Goal: Task Accomplishment & Management: Use online tool/utility

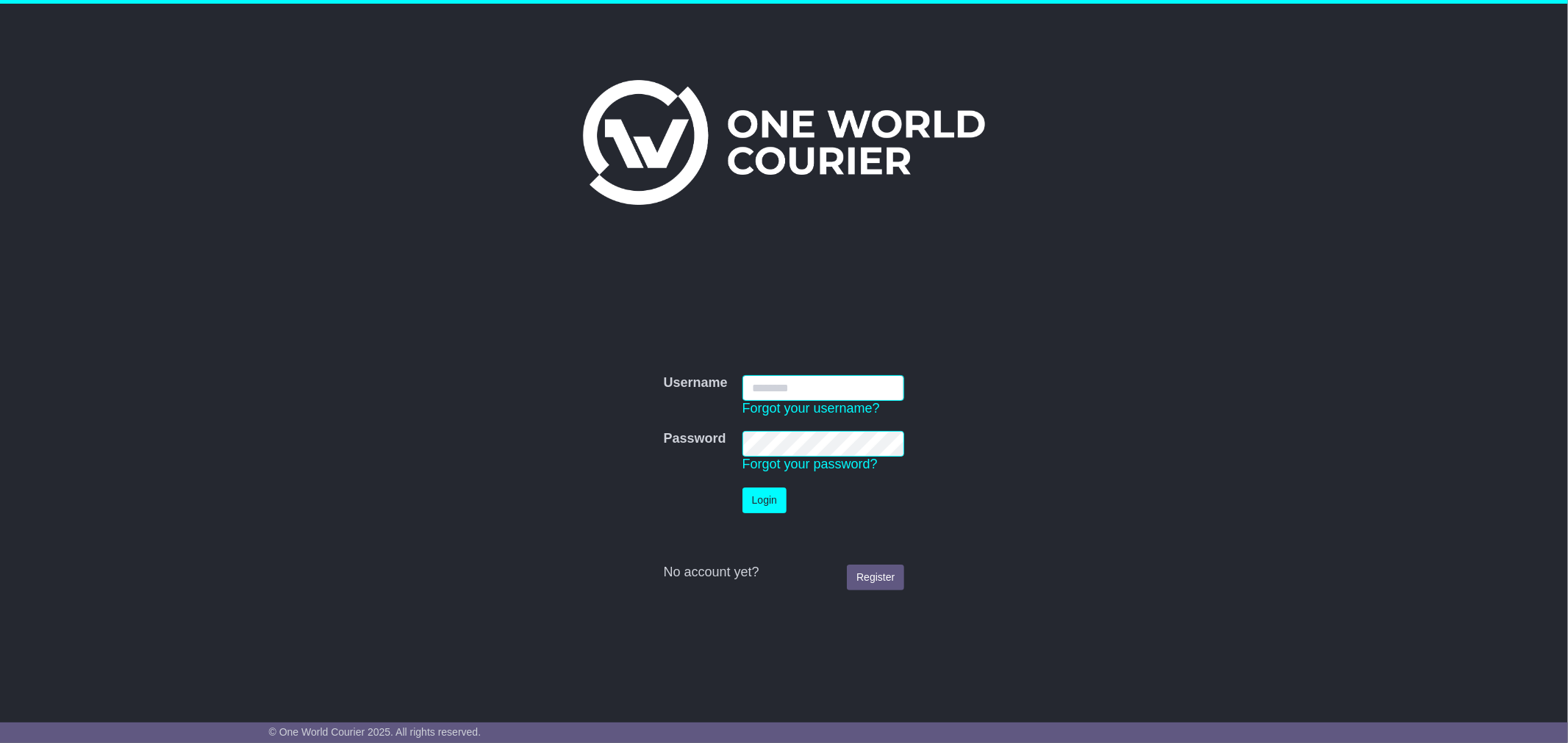
type input "**********"
click at [759, 497] on button "Login" at bounding box center [764, 500] width 44 height 26
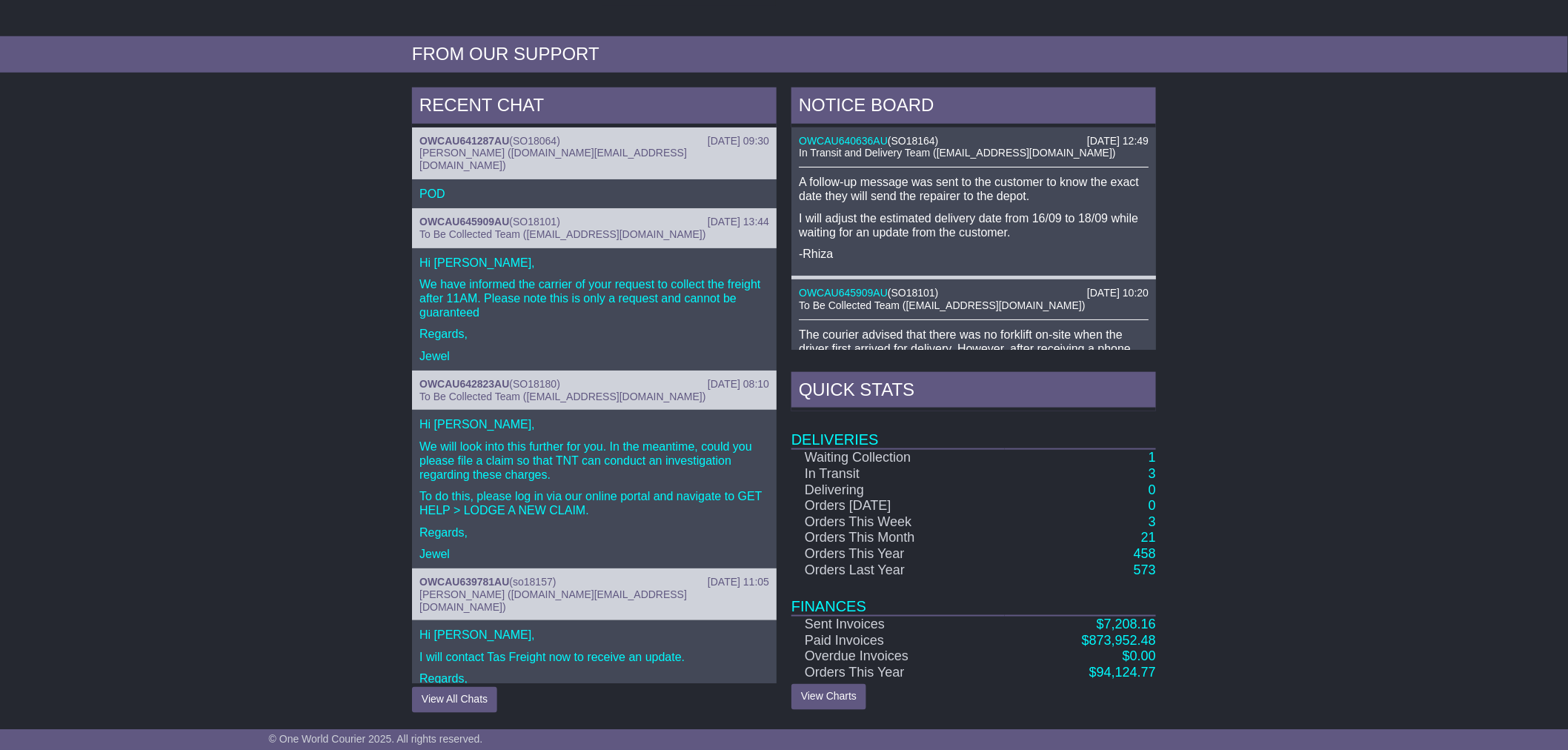
scroll to position [490, 0]
drag, startPoint x: 517, startPoint y: 371, endPoint x: 559, endPoint y: 372, distance: 42.0
click at [559, 378] on div "OWCAU642823AU ( SO18180 )" at bounding box center [594, 385] width 349 height 13
copy span "SO18180"
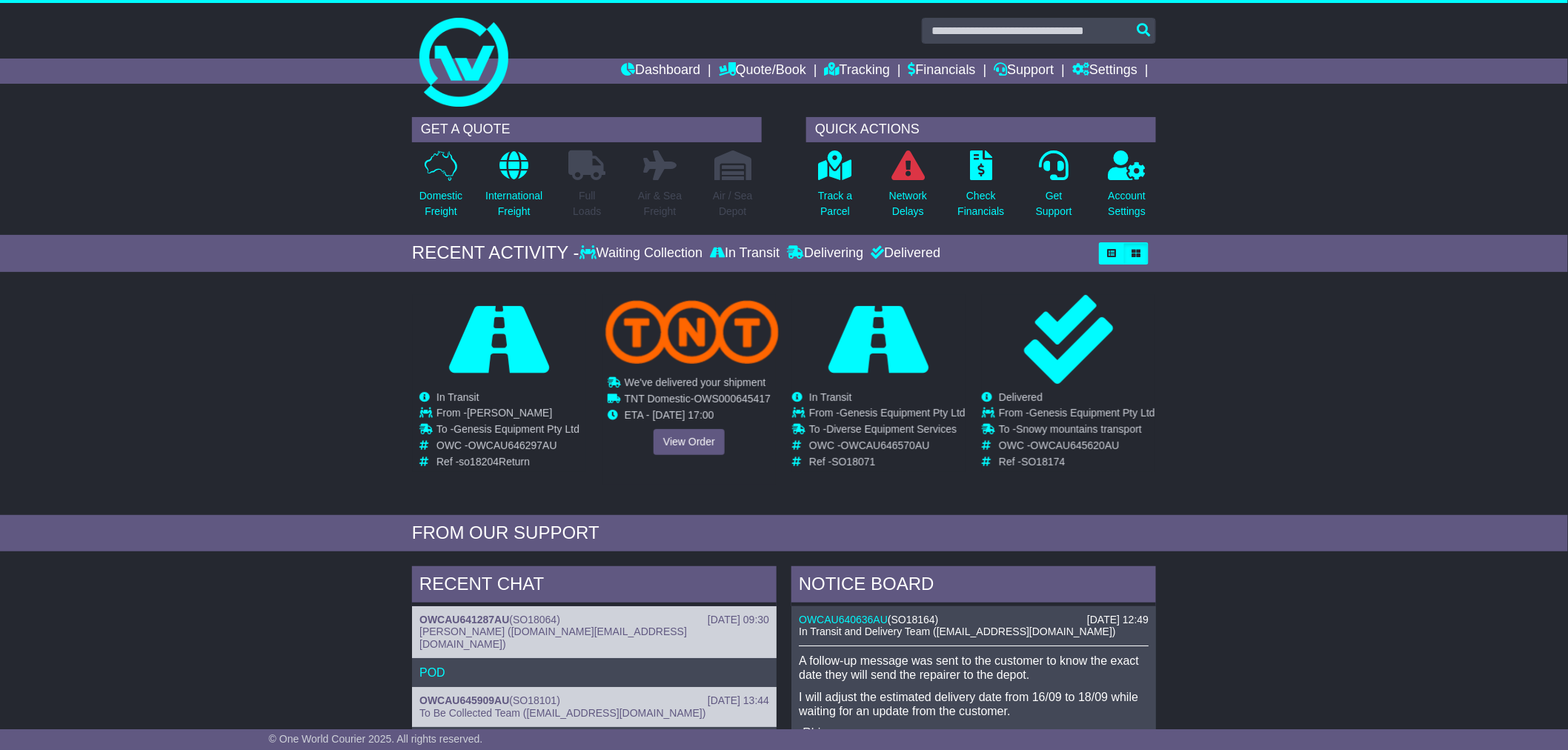
scroll to position [0, 0]
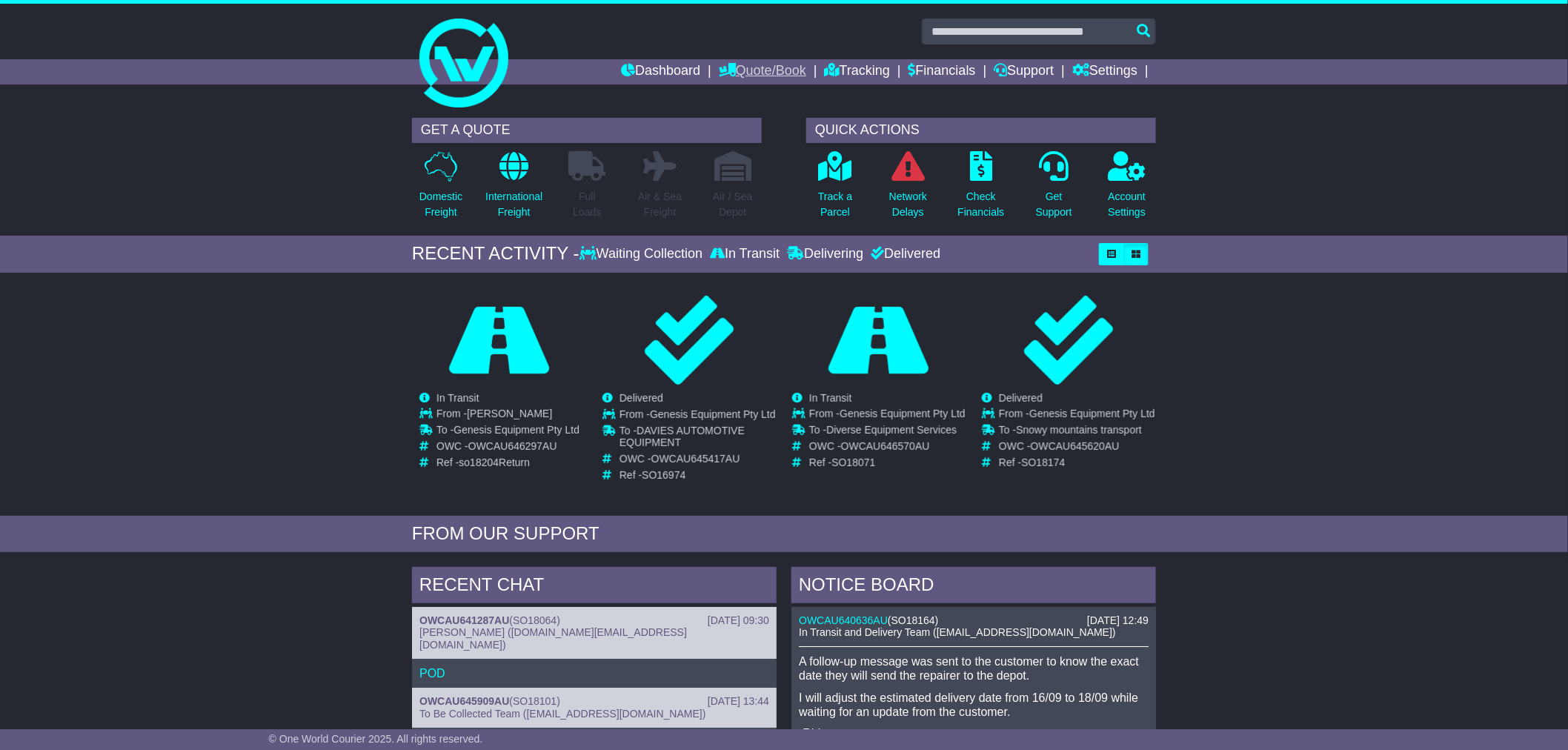
click at [738, 75] on link "Quote/Book" at bounding box center [762, 71] width 87 height 25
click at [744, 92] on link "Domestic" at bounding box center [777, 98] width 117 height 17
click at [947, 31] on input "text" at bounding box center [1038, 31] width 235 height 26
paste input "*******"
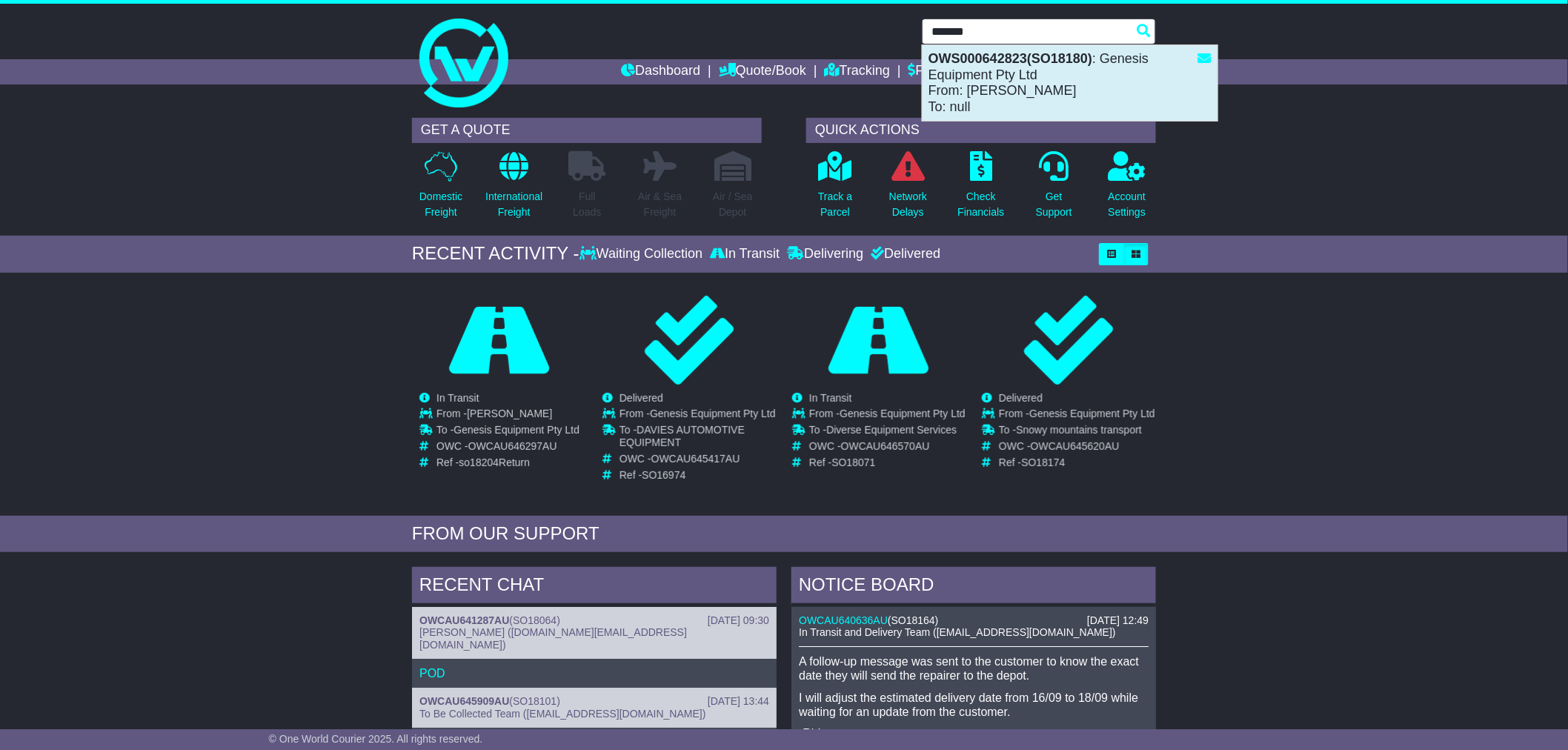
click at [1015, 78] on div "OWS000642823(SO18180) : Genesis Equipment Pty Ltd From: Jimmy Olive To: null" at bounding box center [1070, 83] width 295 height 75
type input "**********"
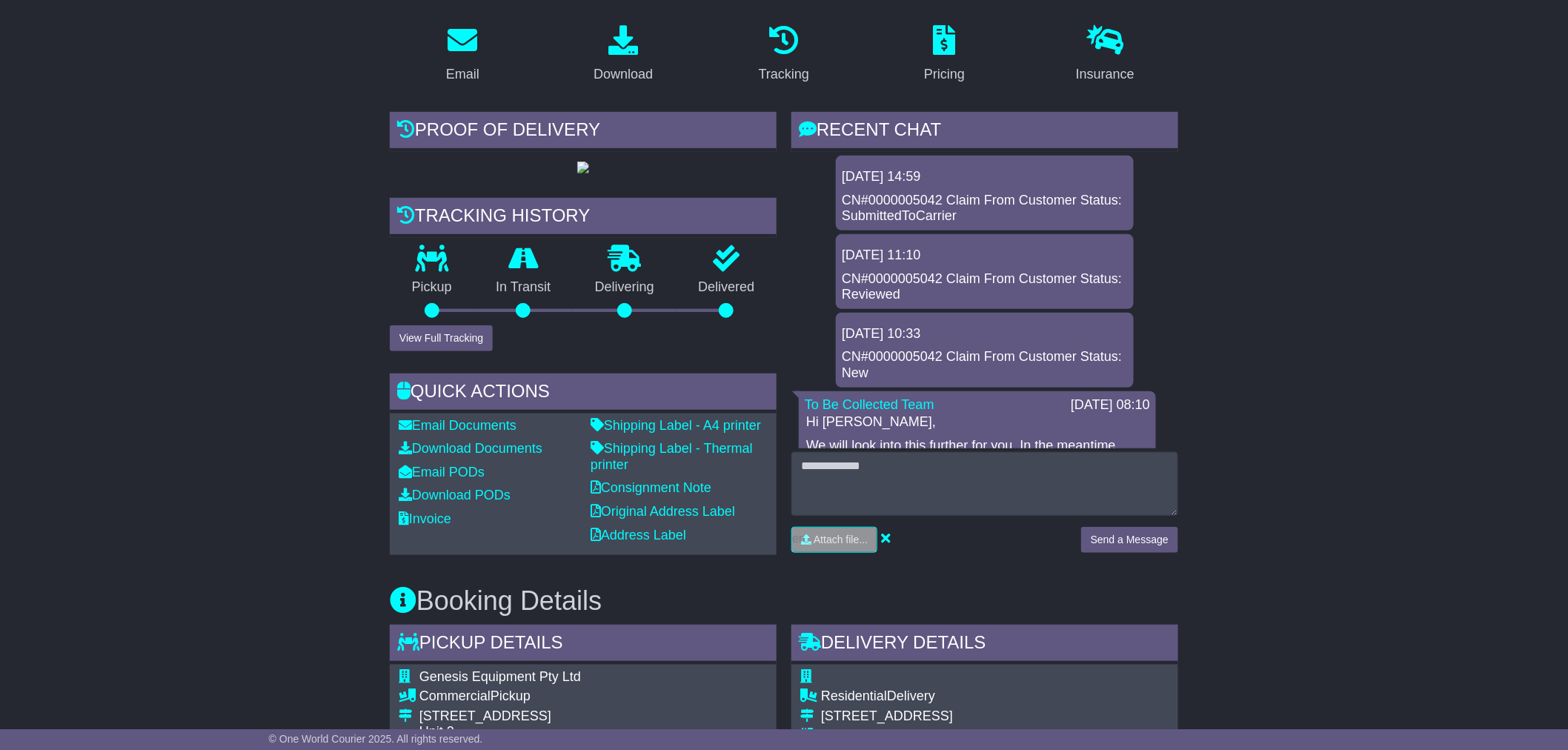
scroll to position [246, 0]
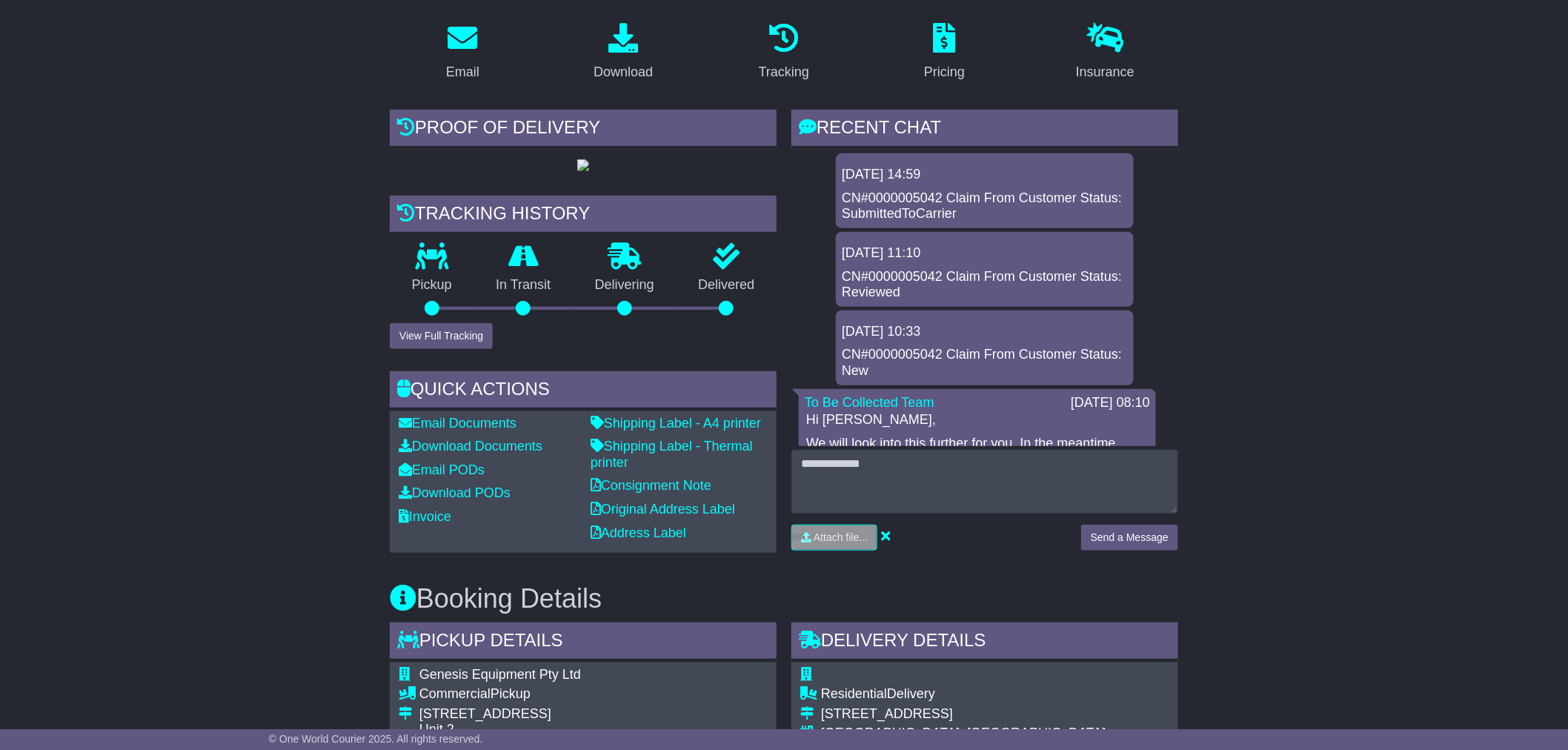
click at [1138, 286] on div "[DATE] 14:59 CN#0000005042 Claim From Customer Status: SubmittedToCarrier [DATE…" at bounding box center [985, 562] width 387 height 817
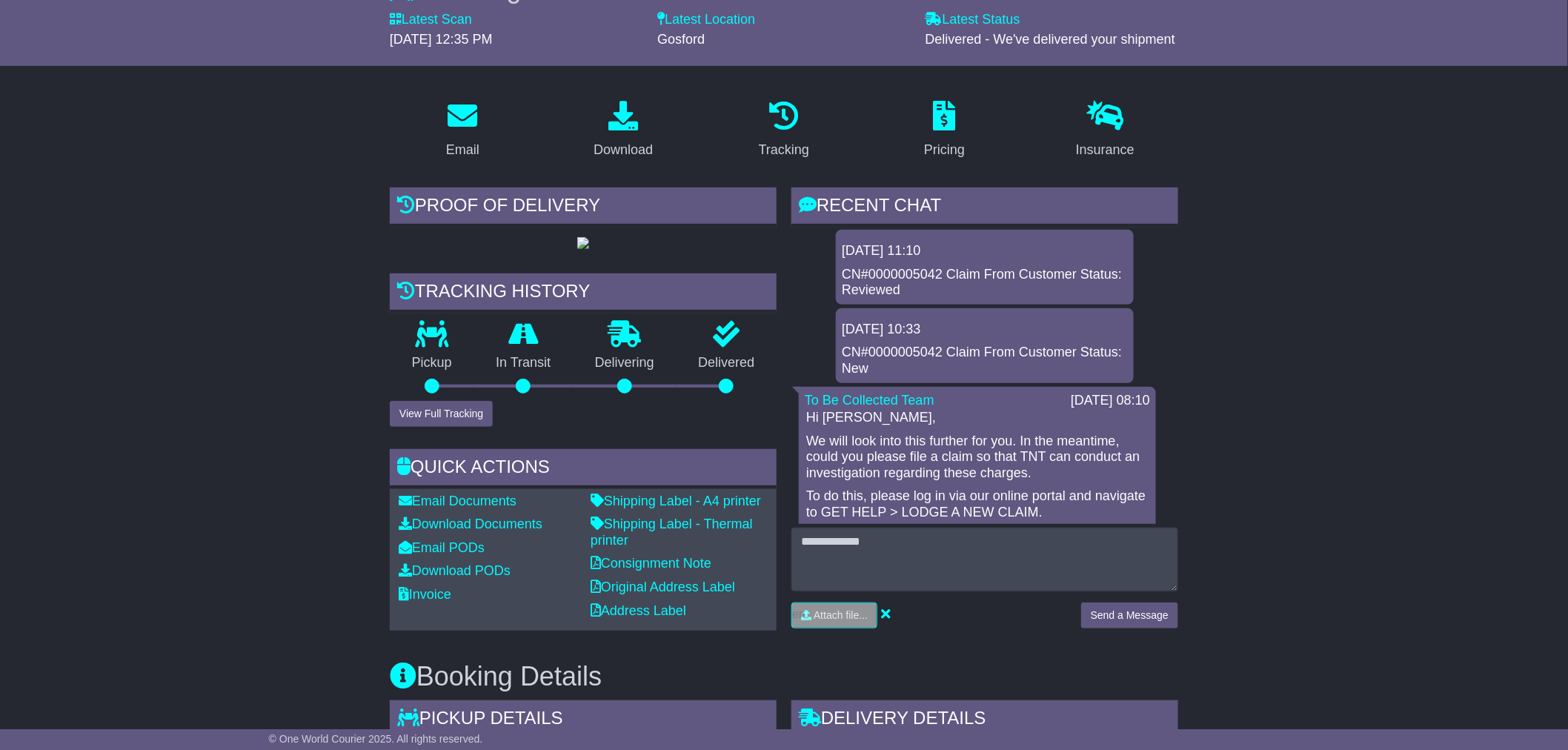
scroll to position [168, 0]
click at [1009, 420] on p "Hi [PERSON_NAME]," at bounding box center [978, 418] width 342 height 17
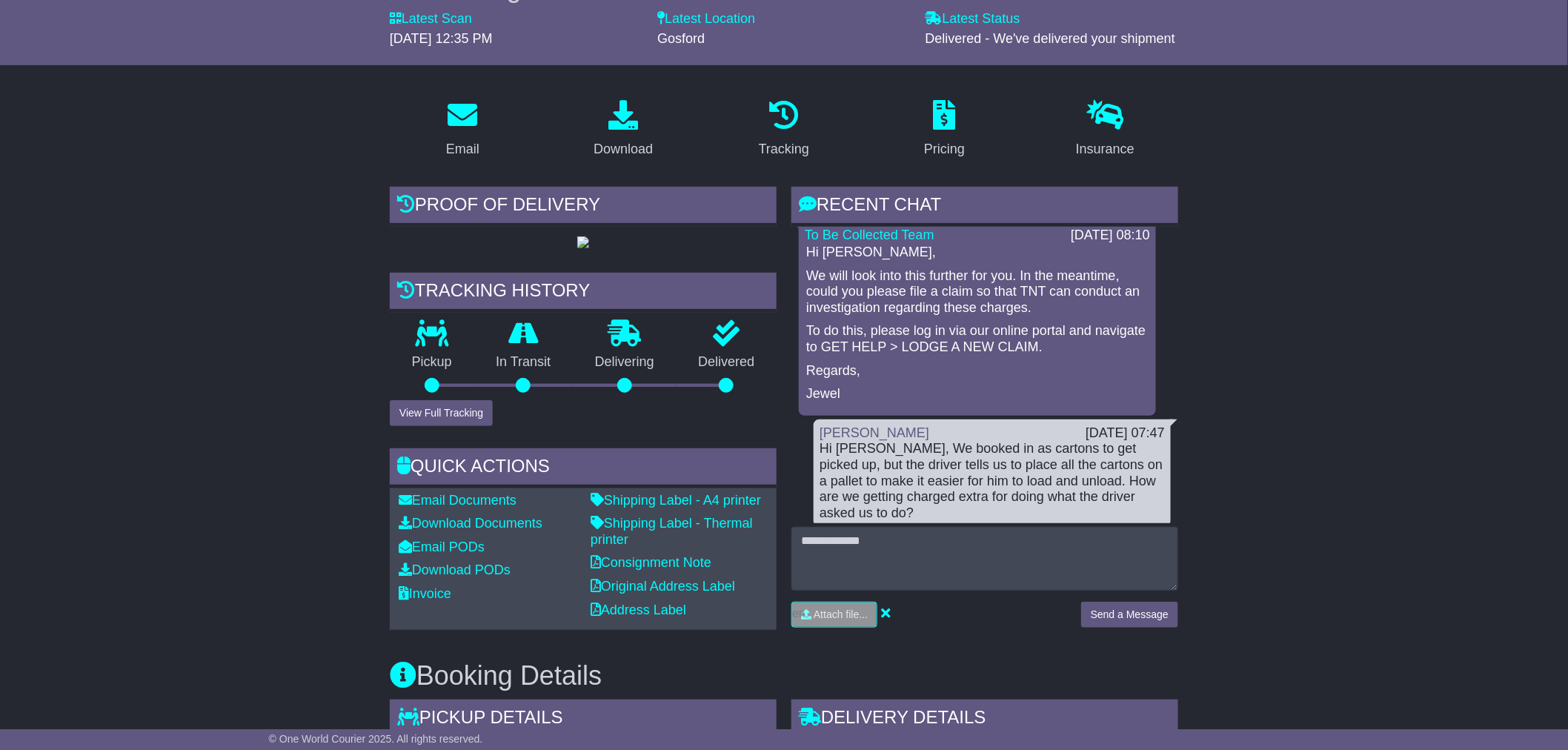
scroll to position [246, 0]
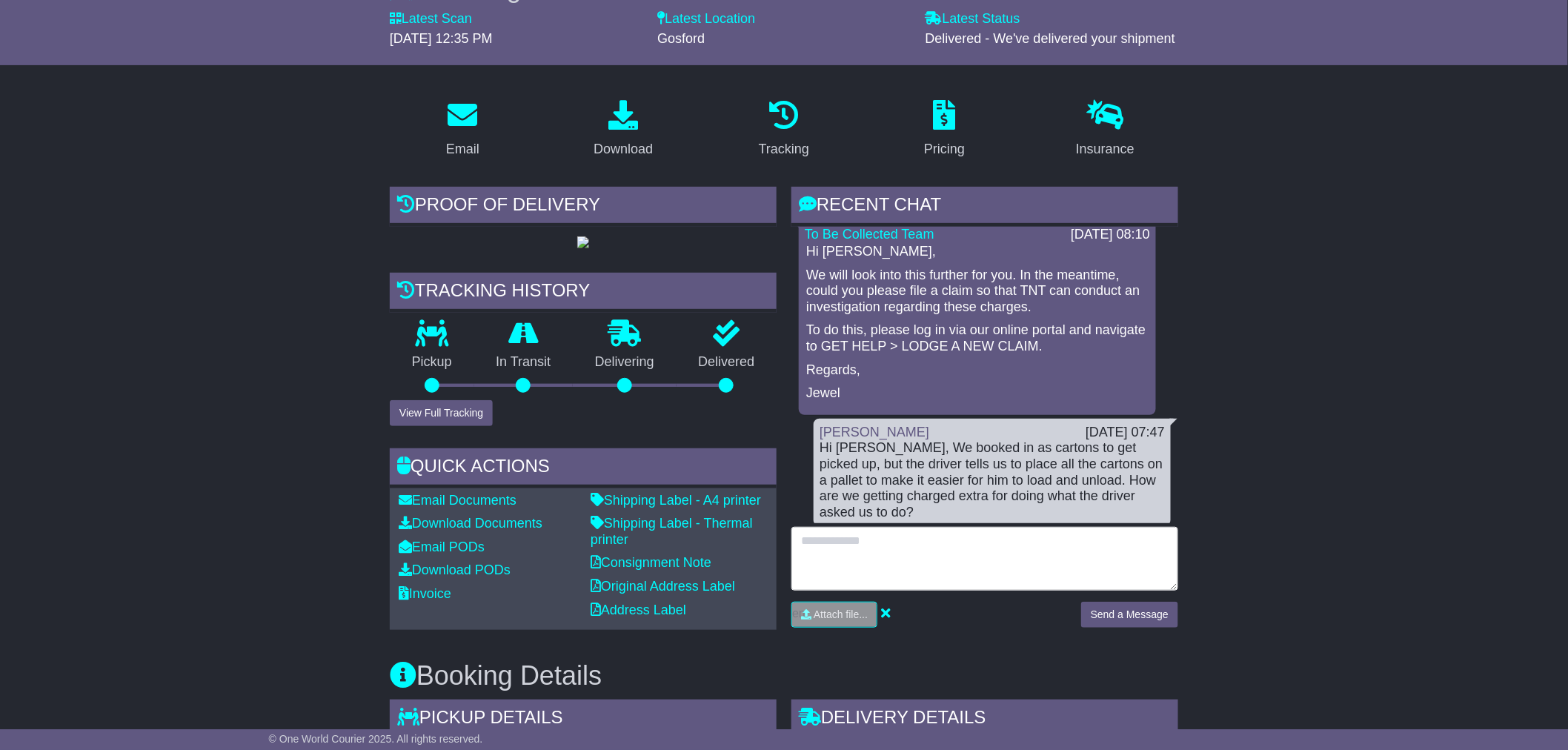
click at [898, 544] on textarea at bounding box center [985, 559] width 387 height 63
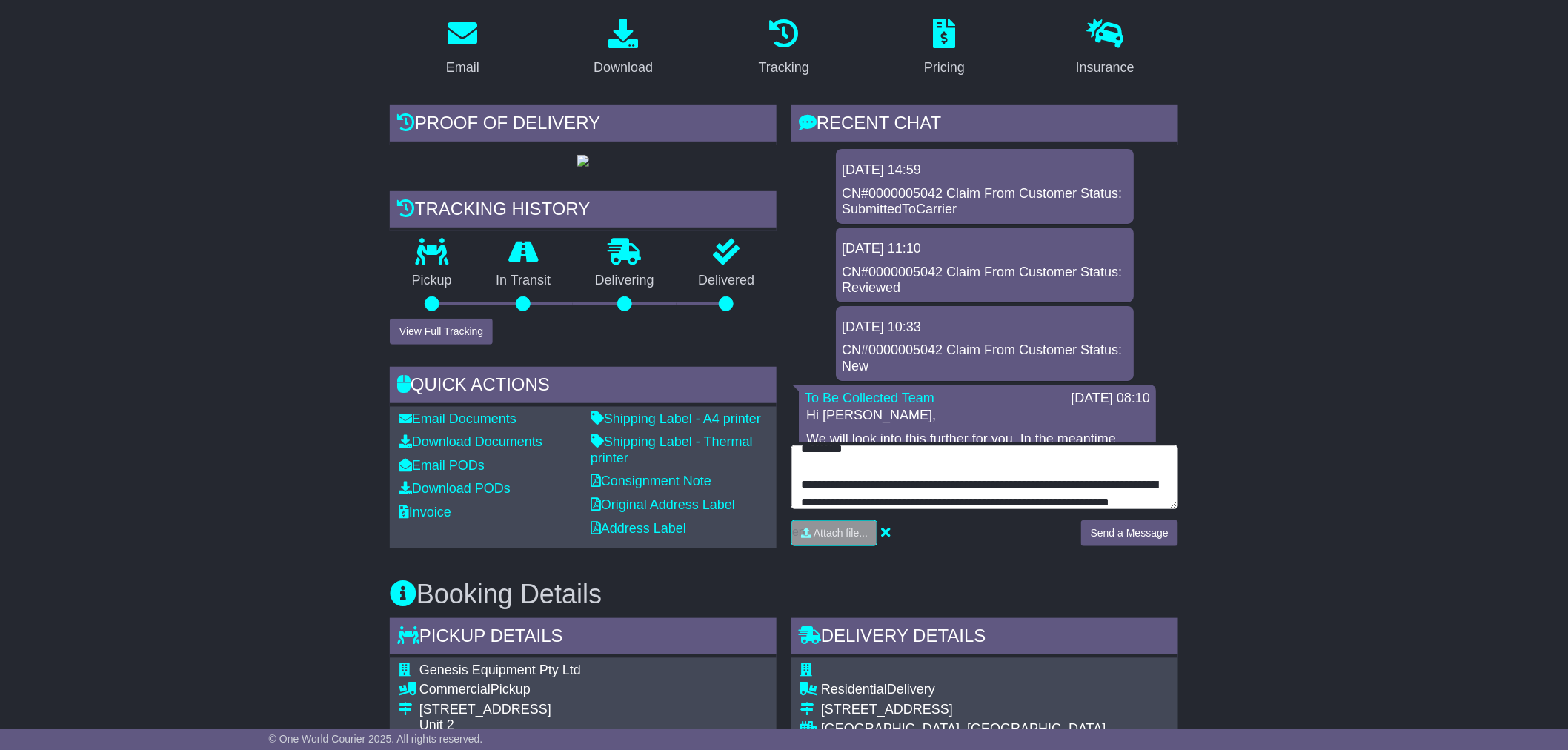
scroll to position [28, 0]
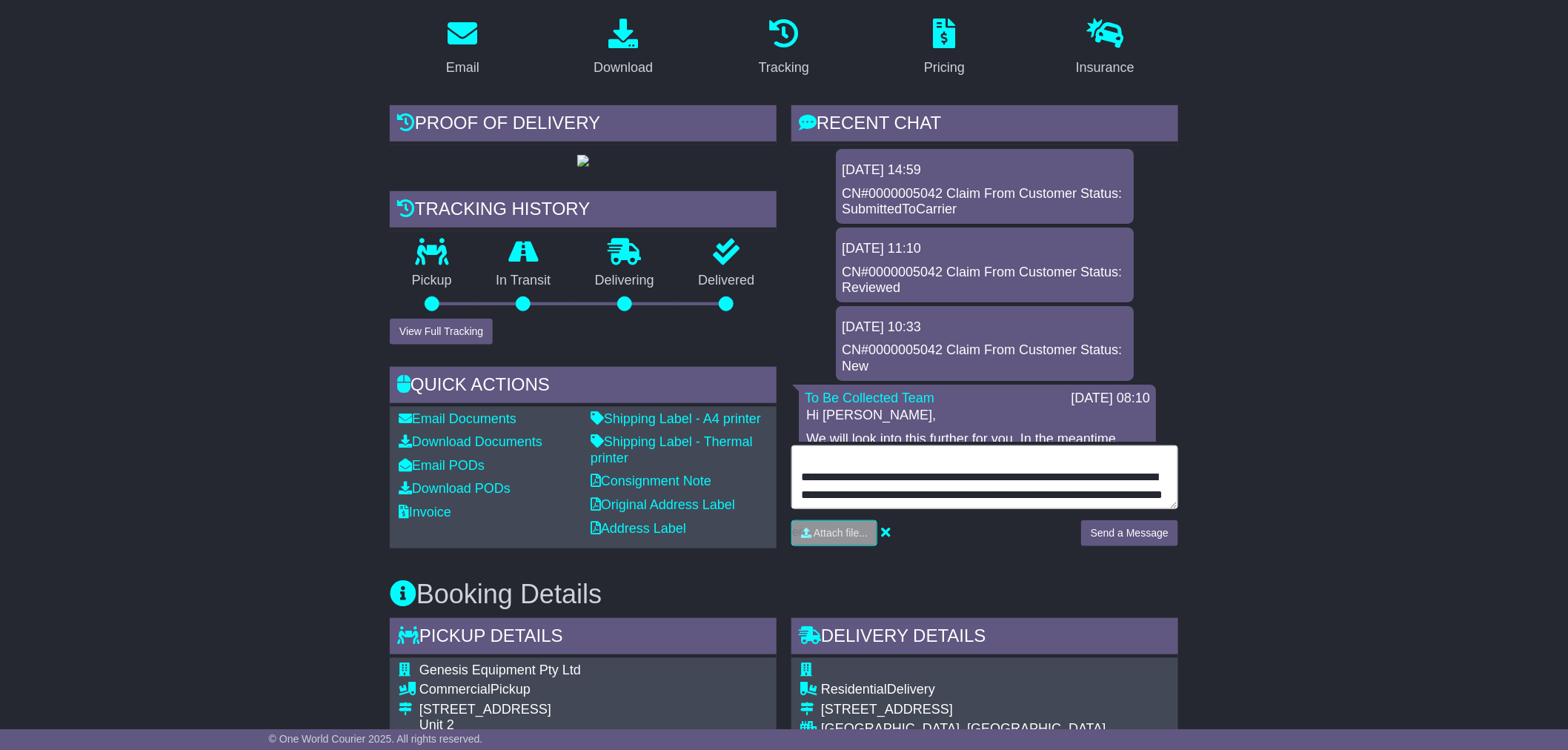
type textarea "**********"
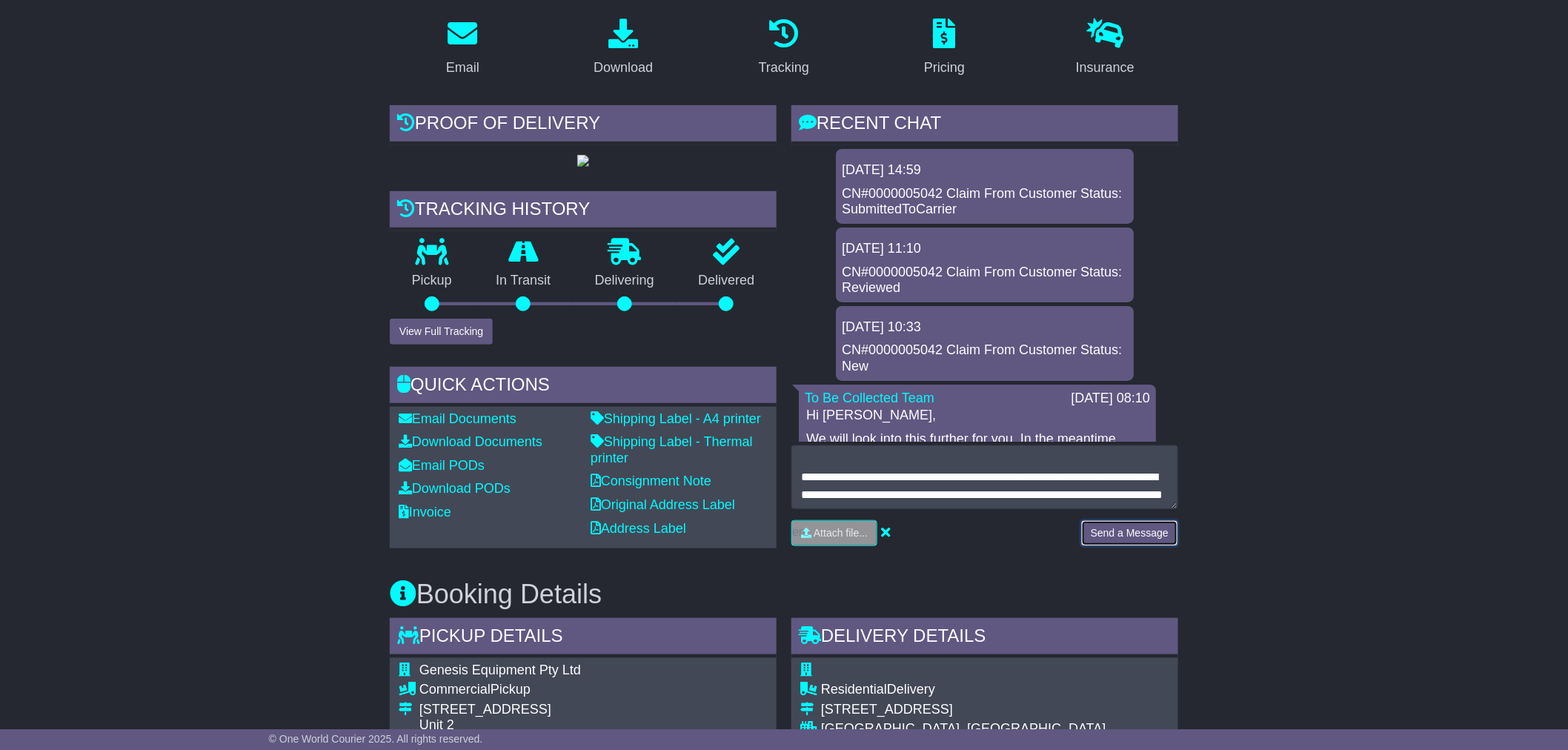
click at [1122, 525] on button "Send a Message" at bounding box center [1130, 534] width 97 height 26
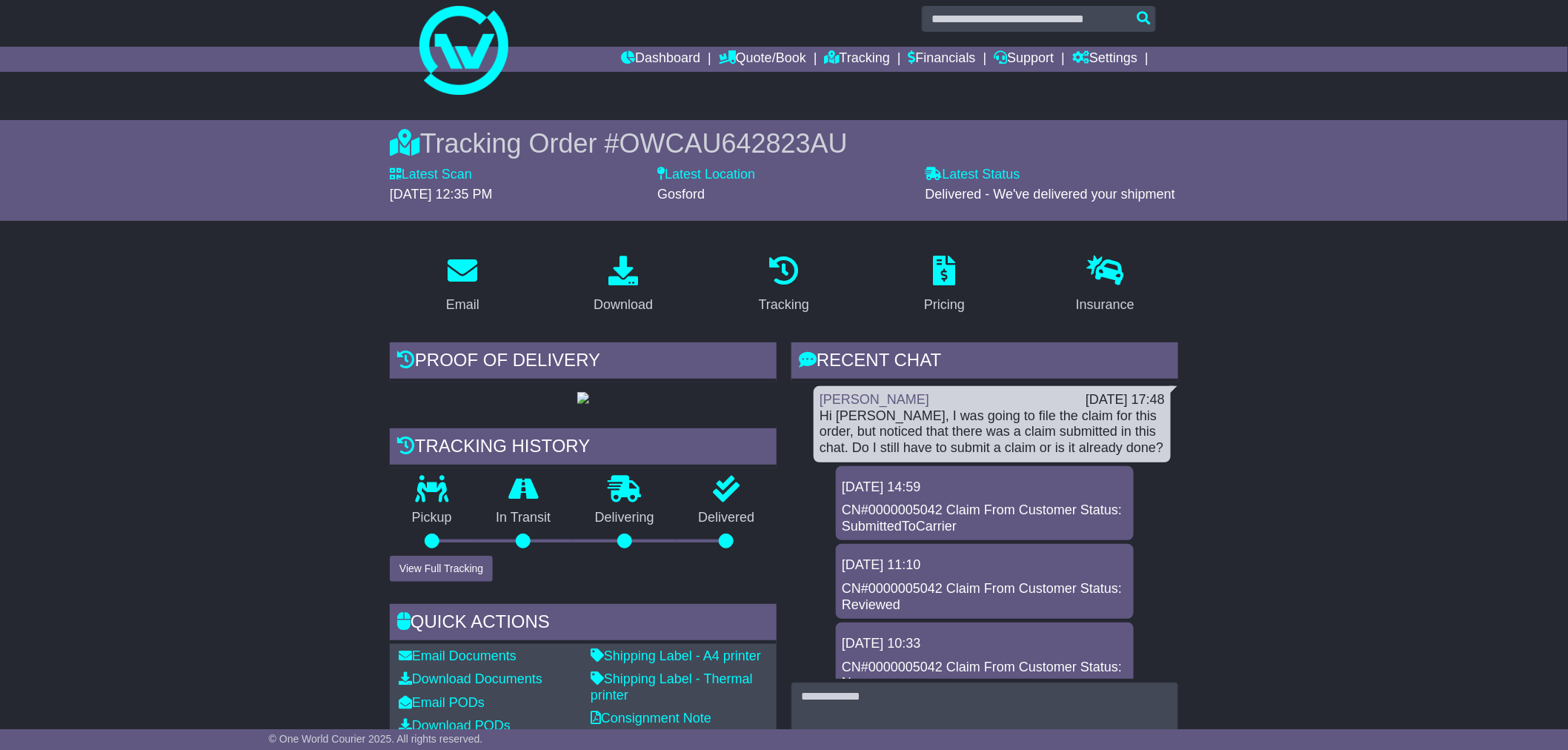
scroll to position [0, 0]
